Goal: Transaction & Acquisition: Purchase product/service

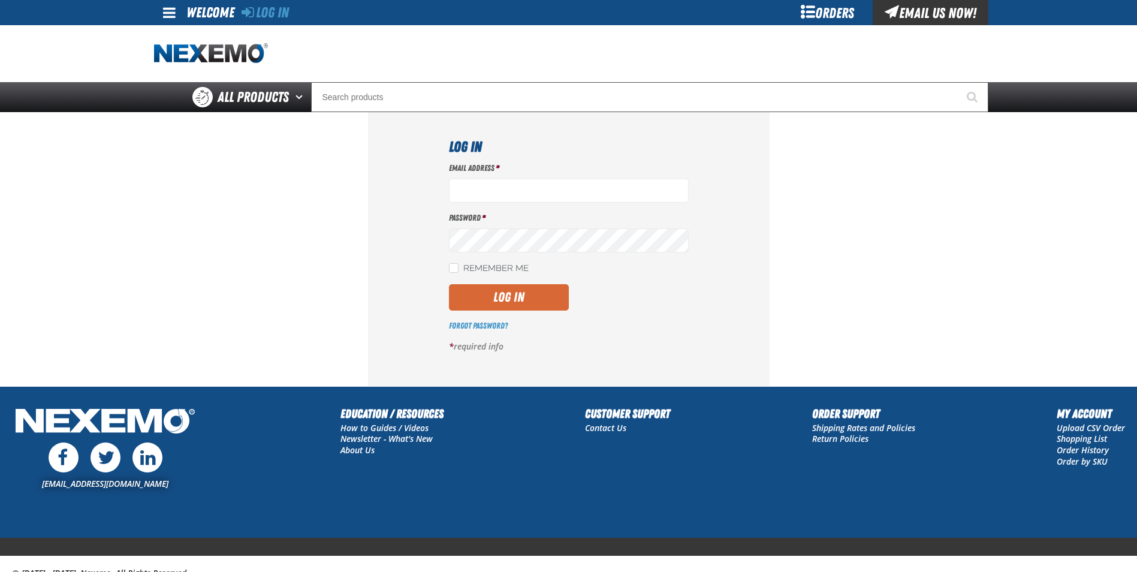
type input "[EMAIL_ADDRESS][DOMAIN_NAME]"
click at [483, 307] on button "Log In" at bounding box center [509, 297] width 120 height 26
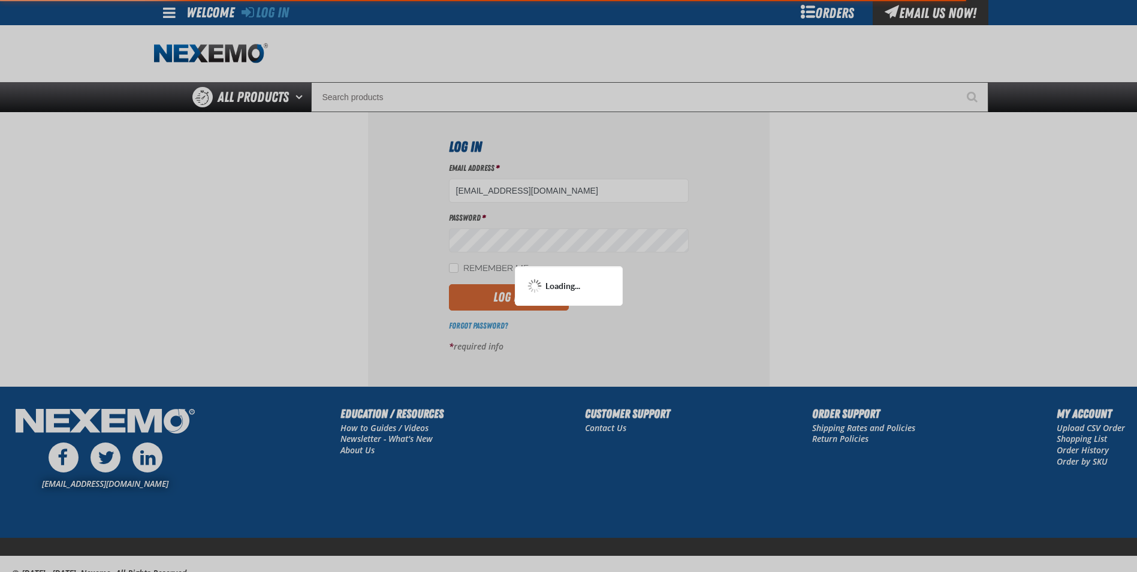
click at [483, 307] on div at bounding box center [568, 286] width 1137 height 572
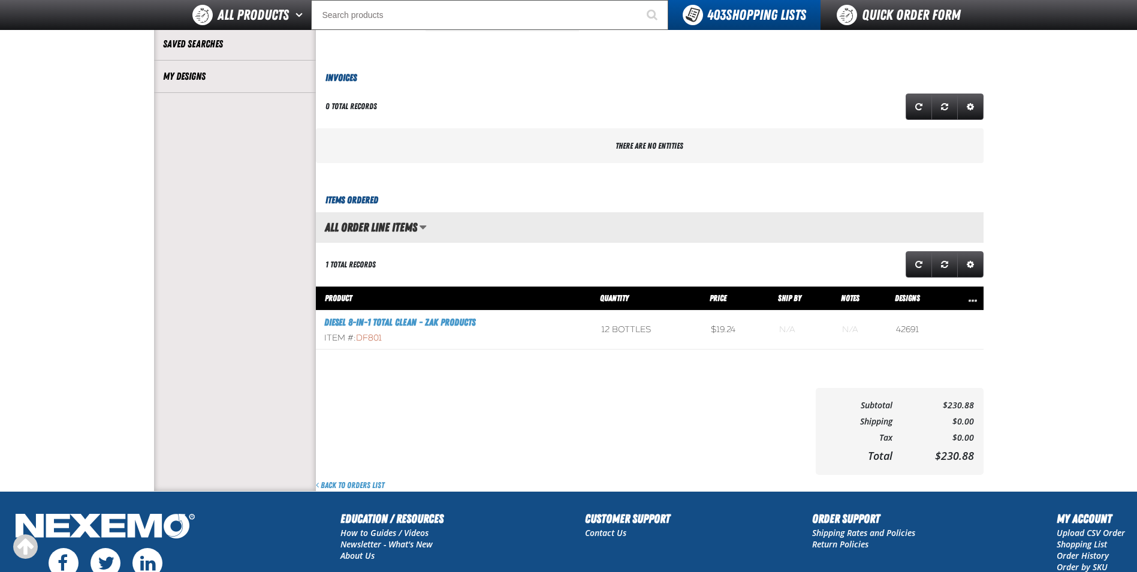
scroll to position [471, 0]
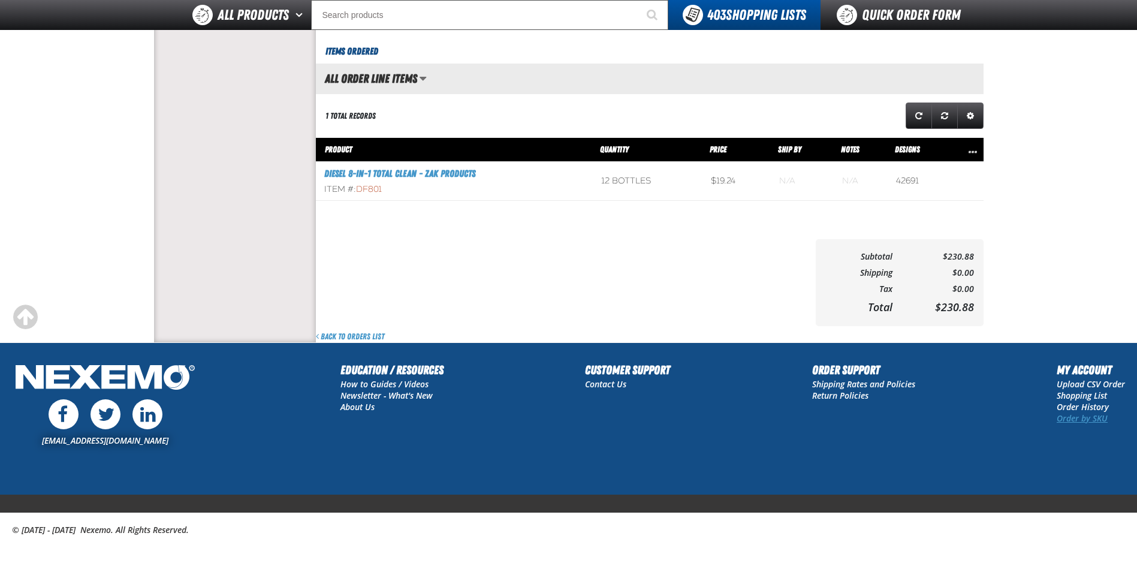
click at [1075, 419] on link "Order by SKU" at bounding box center [1082, 417] width 51 height 11
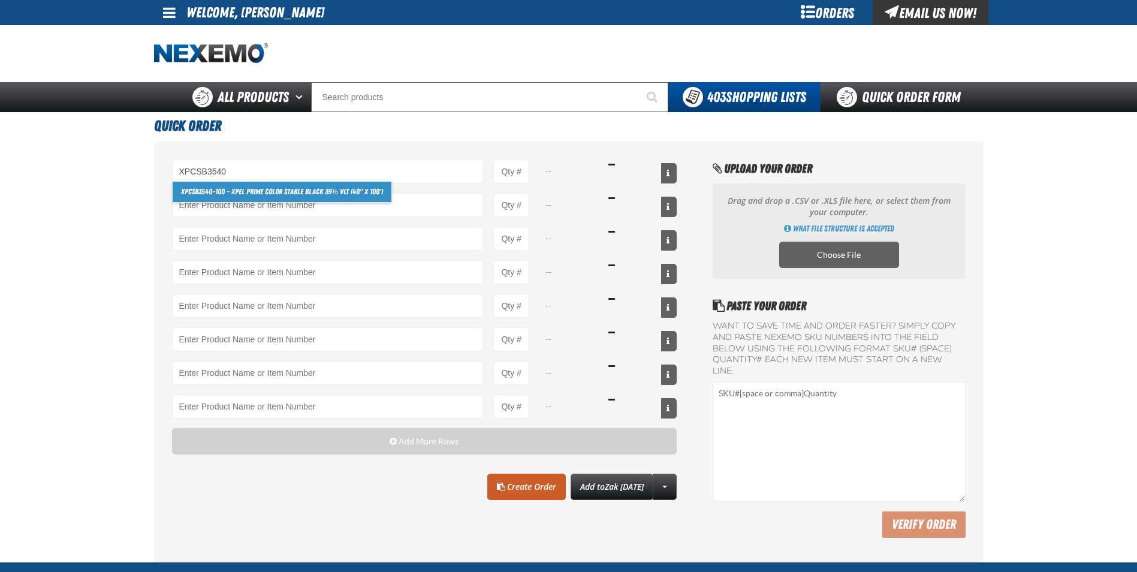
click at [206, 194] on strong "XPCSB3540" at bounding box center [196, 191] width 31 height 9
type input "XPCSB3540-100 - XPEL PRIME Color Stable Black 35% VLT (40&quot; x 100&#x27;)"
type input "1"
select select "roll"
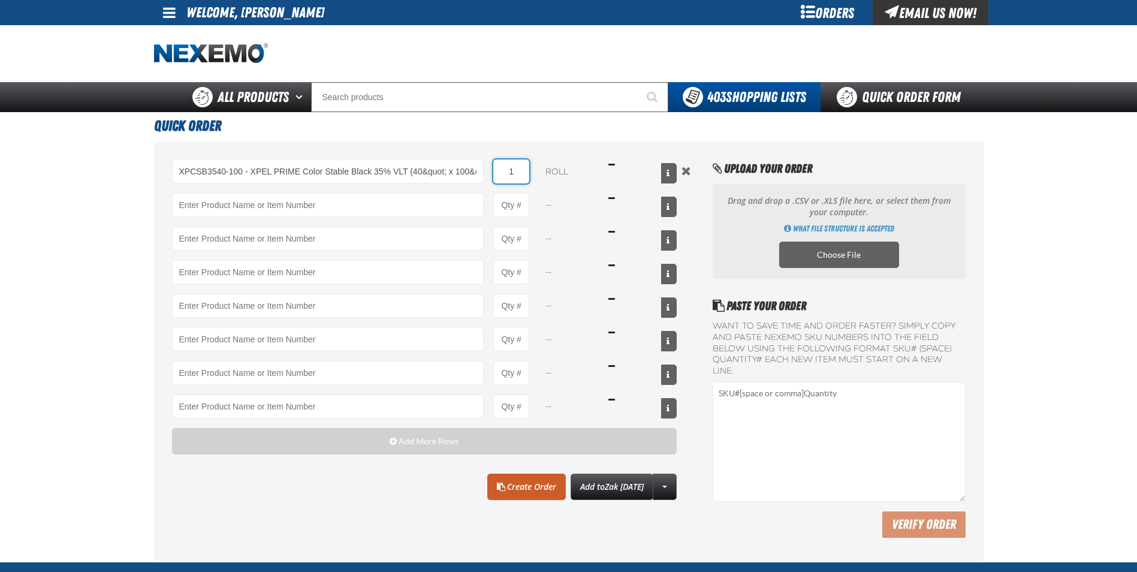
drag, startPoint x: 517, startPoint y: 168, endPoint x: 487, endPoint y: 159, distance: 32.0
click at [488, 159] on div "XPCSB3540-100 - XPEL PRIME Color Stable Black 35% VLT (40&quot; x 100&#x27;) XP…" at bounding box center [424, 171] width 505 height 24
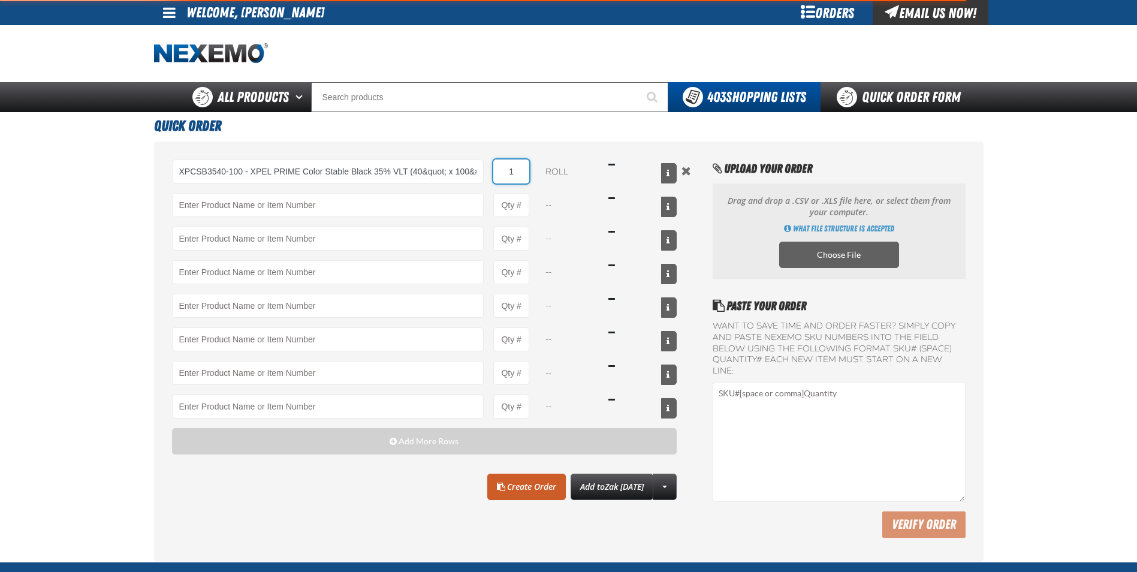
type input "XPCSB3540-100 - XPEL PRIME Color Stable Black 35% VLT (40&quot; x 100&#x27;)"
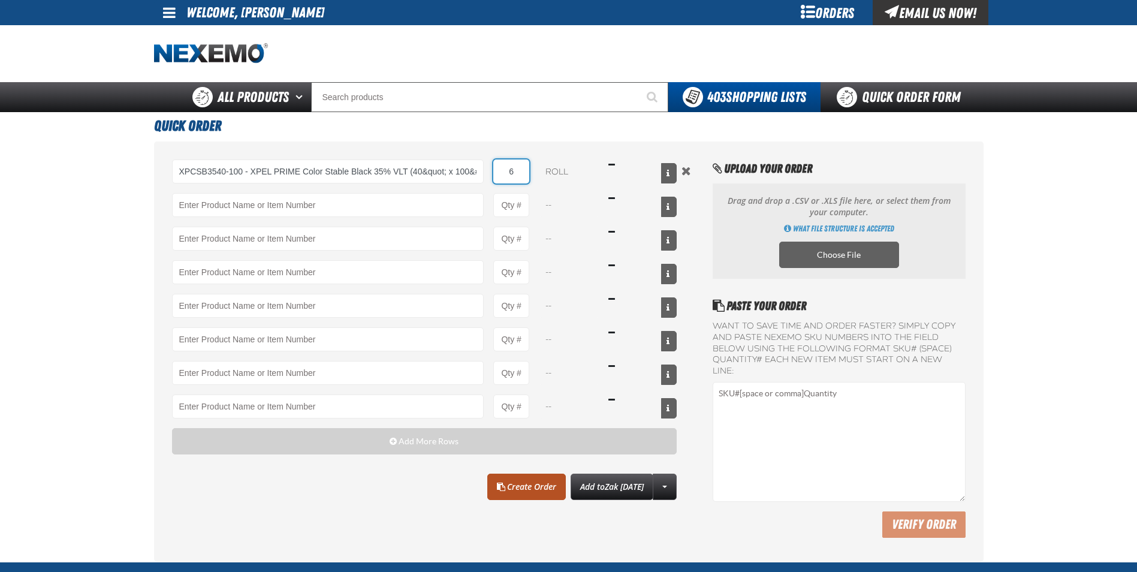
type input "6"
click at [519, 492] on link "Create Order" at bounding box center [526, 487] width 79 height 26
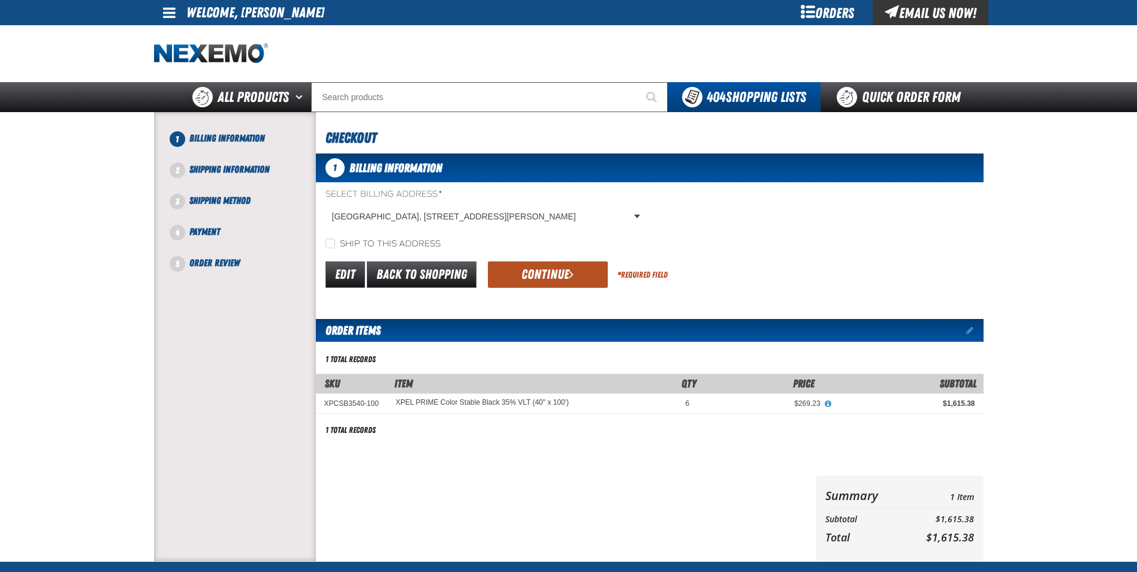
click at [527, 284] on button "Continue" at bounding box center [548, 274] width 120 height 26
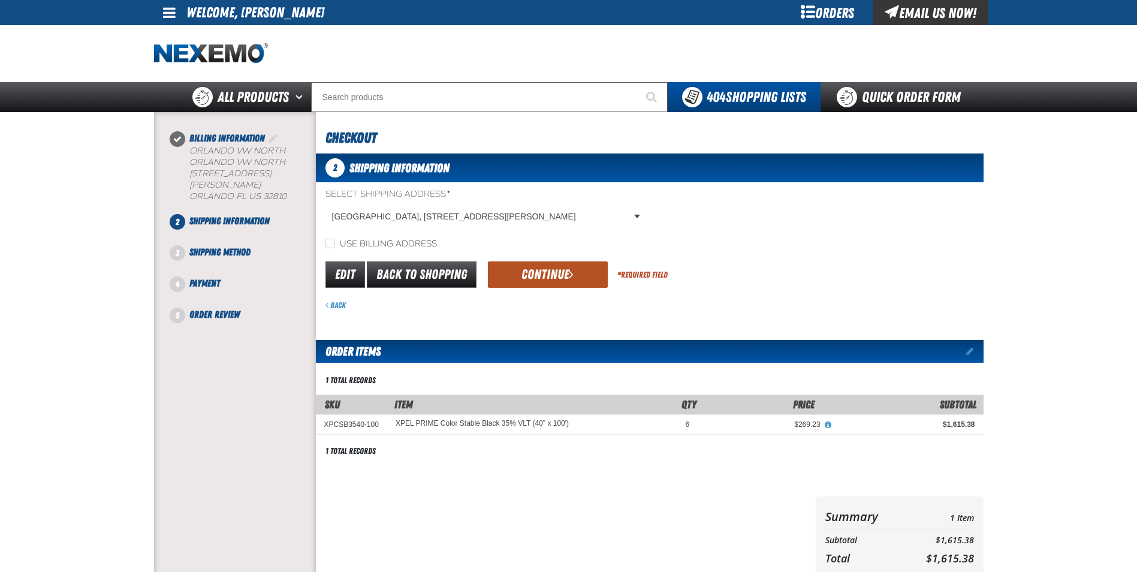
click at [541, 279] on button "Continue" at bounding box center [548, 274] width 120 height 26
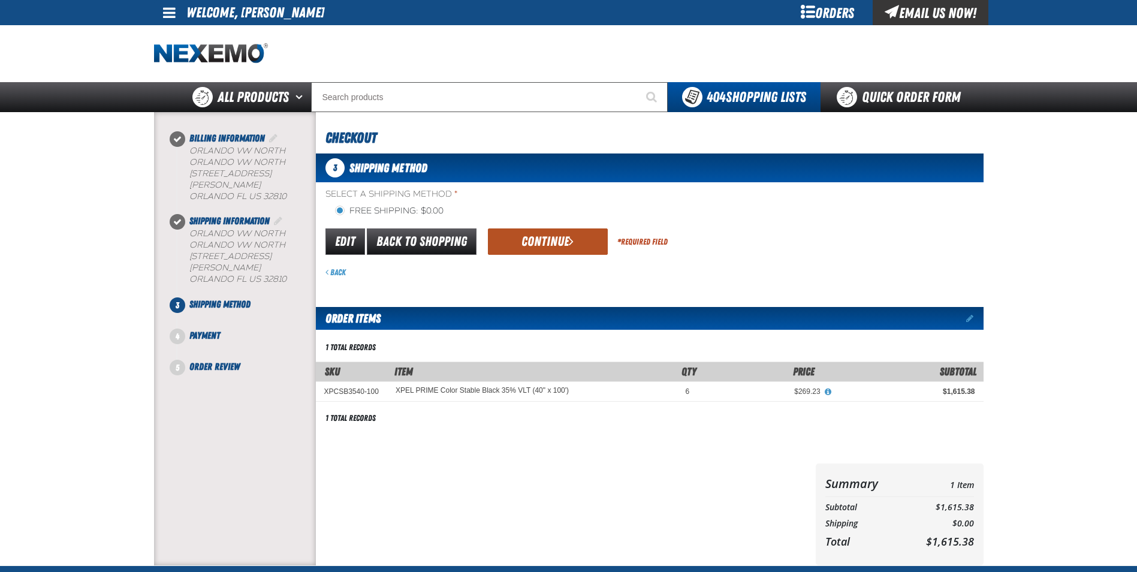
click at [560, 245] on button "Continue" at bounding box center [548, 241] width 120 height 26
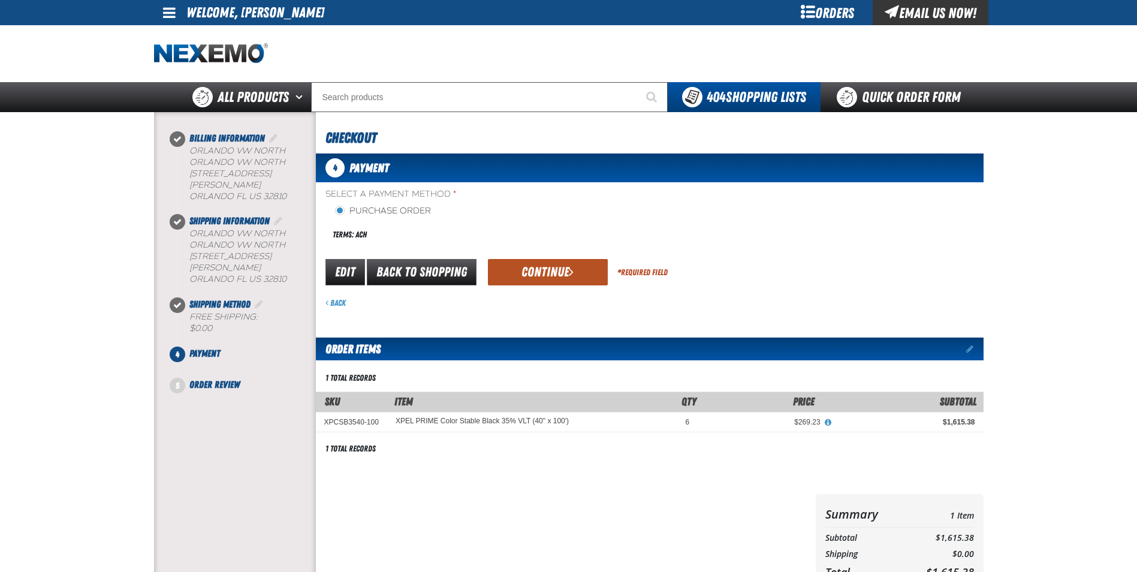
click at [547, 268] on button "Continue" at bounding box center [548, 272] width 120 height 26
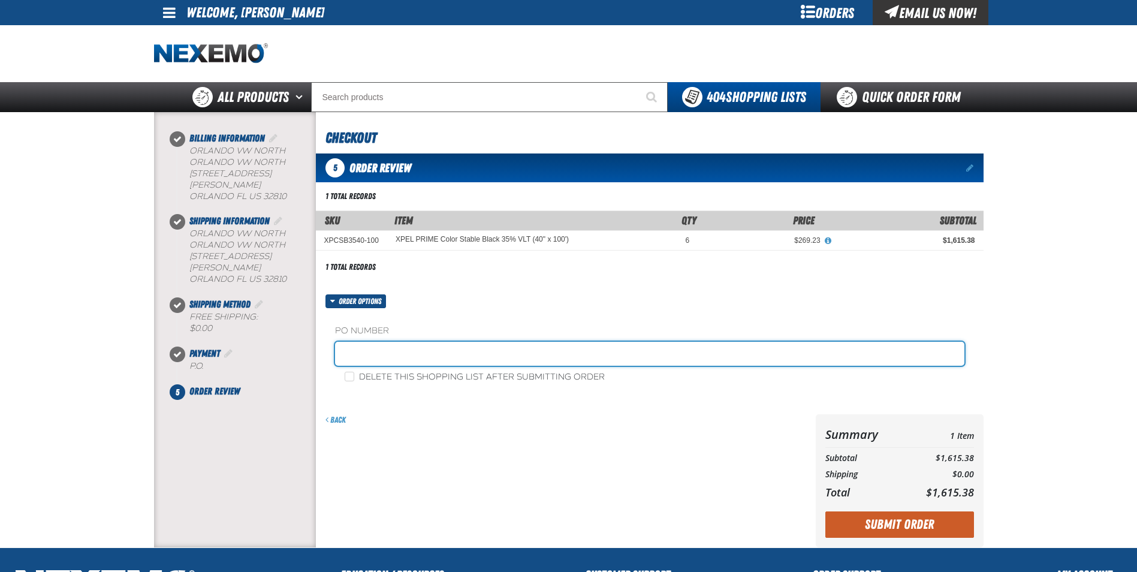
click at [361, 354] on input "text" at bounding box center [649, 354] width 629 height 24
type input "SHEILA"
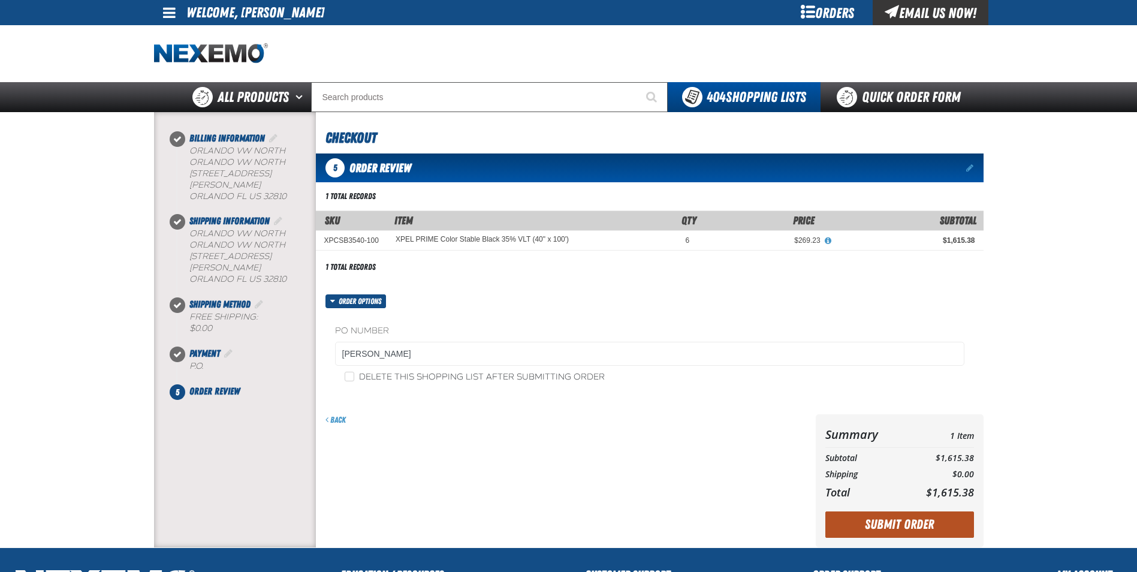
click at [900, 523] on button "Submit Order" at bounding box center [899, 524] width 149 height 26
